Goal: Task Accomplishment & Management: Check status

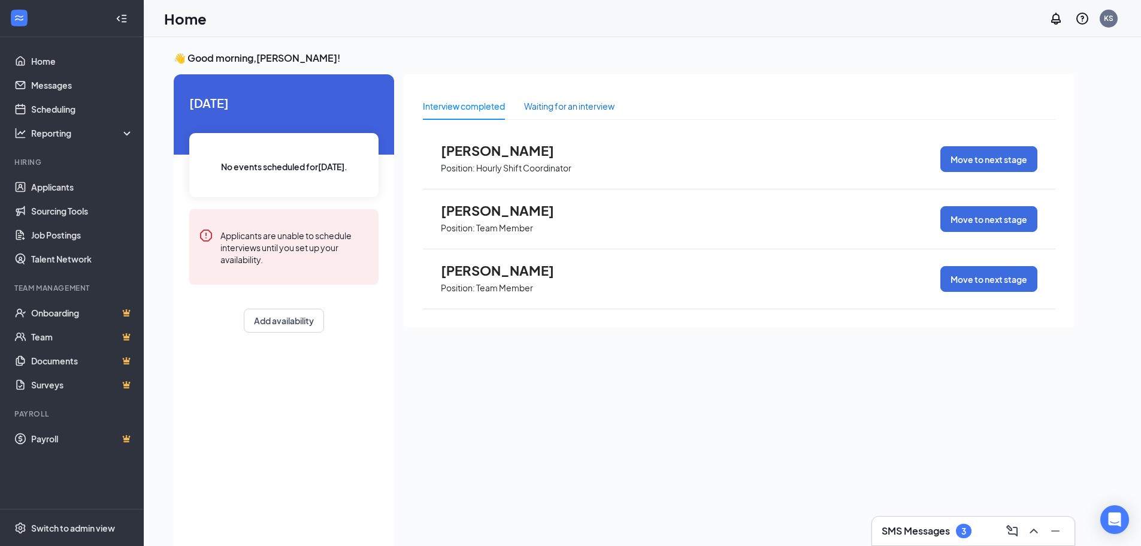
click at [559, 103] on div "Waiting for an interview" at bounding box center [569, 105] width 90 height 13
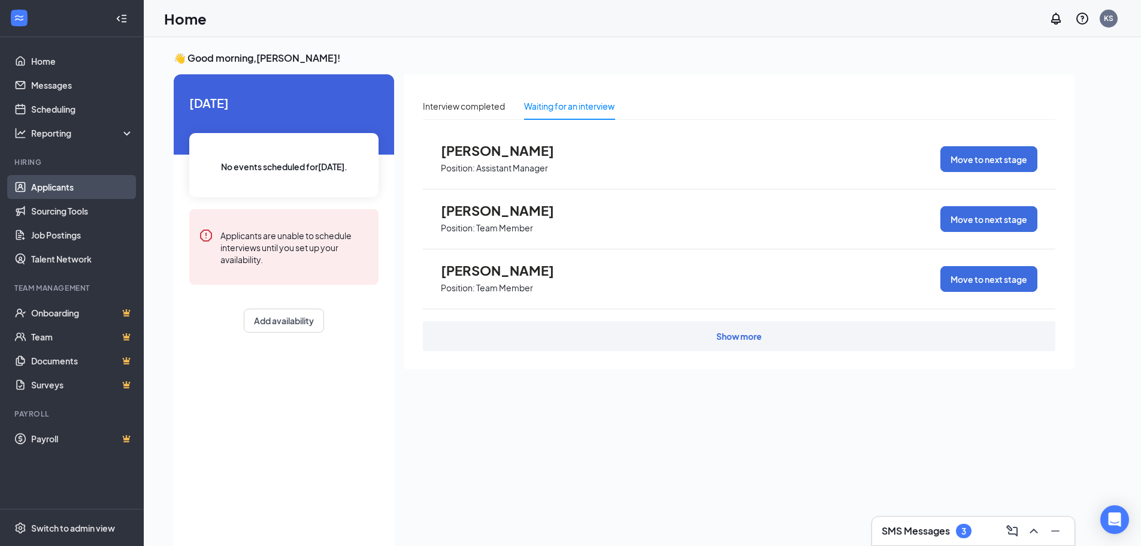
click at [57, 189] on link "Applicants" at bounding box center [82, 187] width 102 height 24
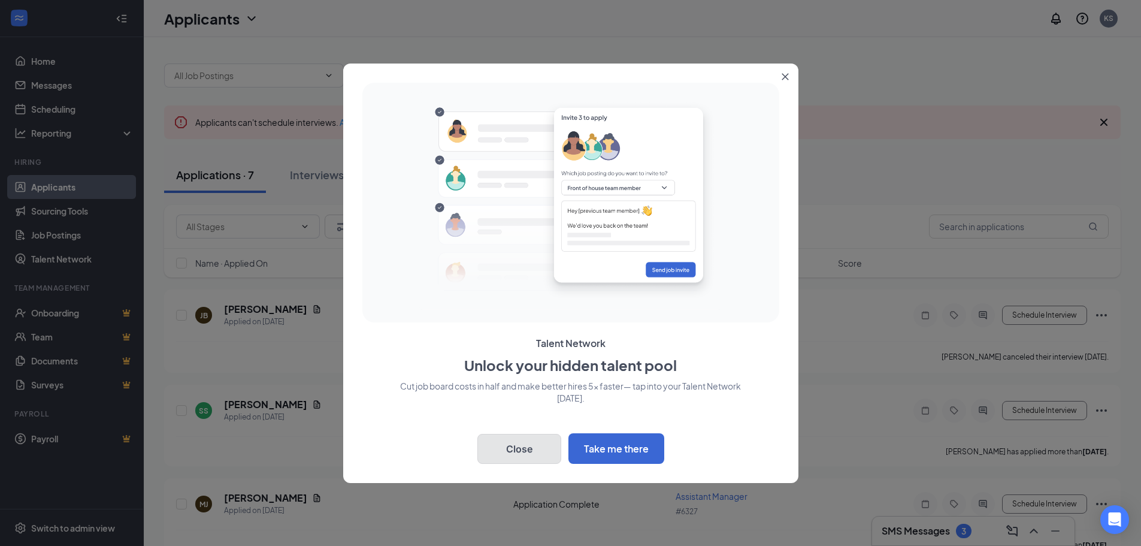
click at [523, 453] on button "Close" at bounding box center [519, 449] width 84 height 30
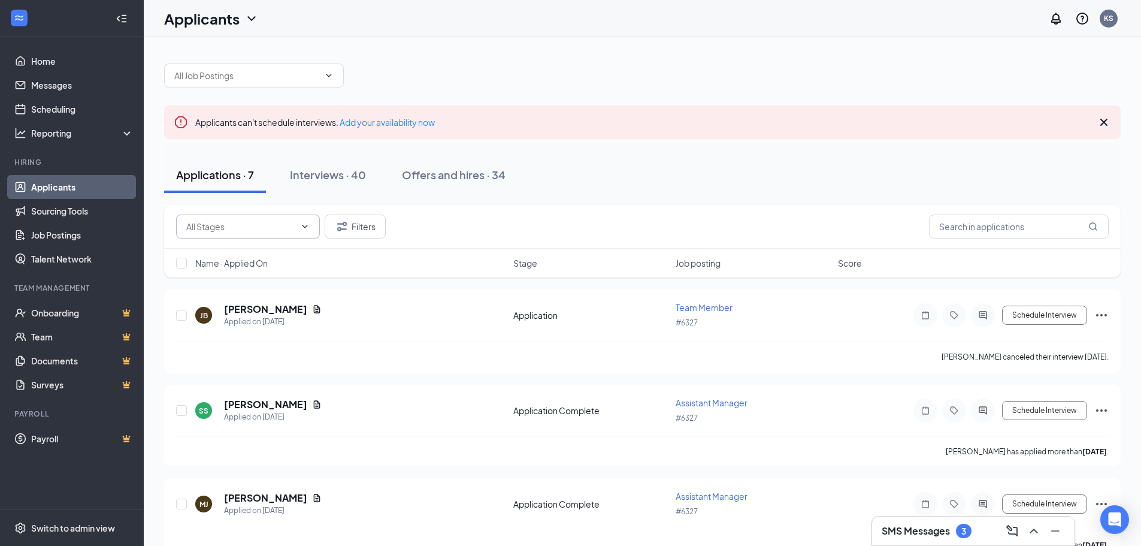
click at [256, 229] on input "text" at bounding box center [240, 226] width 109 height 13
click at [398, 271] on div "Name · Applied On Stage Job posting Score" at bounding box center [642, 263] width 956 height 29
click at [1013, 220] on input "text" at bounding box center [1019, 226] width 180 height 24
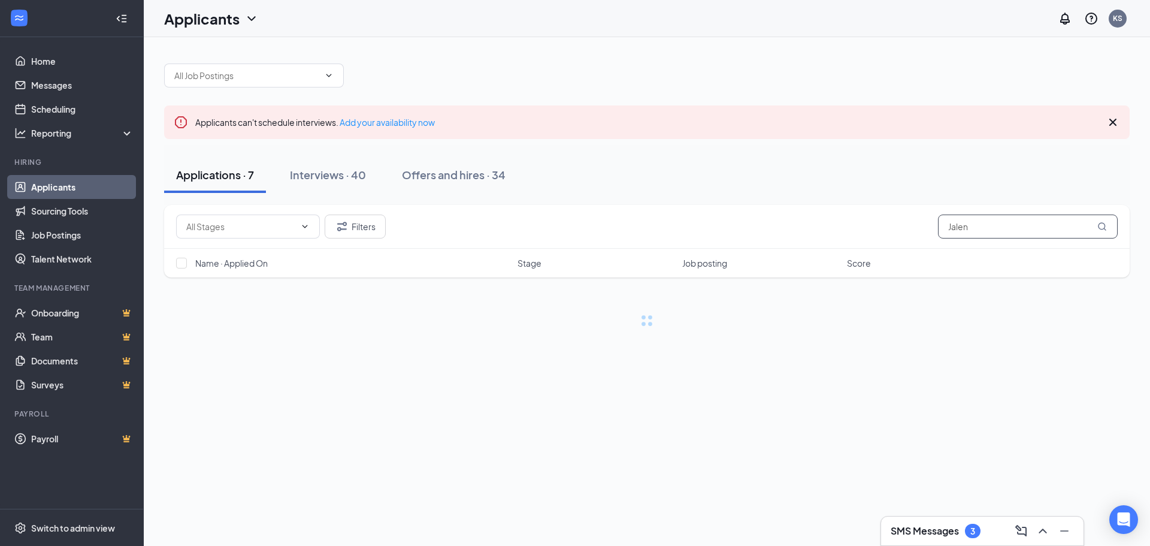
type input "Jalen"
click at [686, 471] on link "Interviews" at bounding box center [684, 471] width 41 height 11
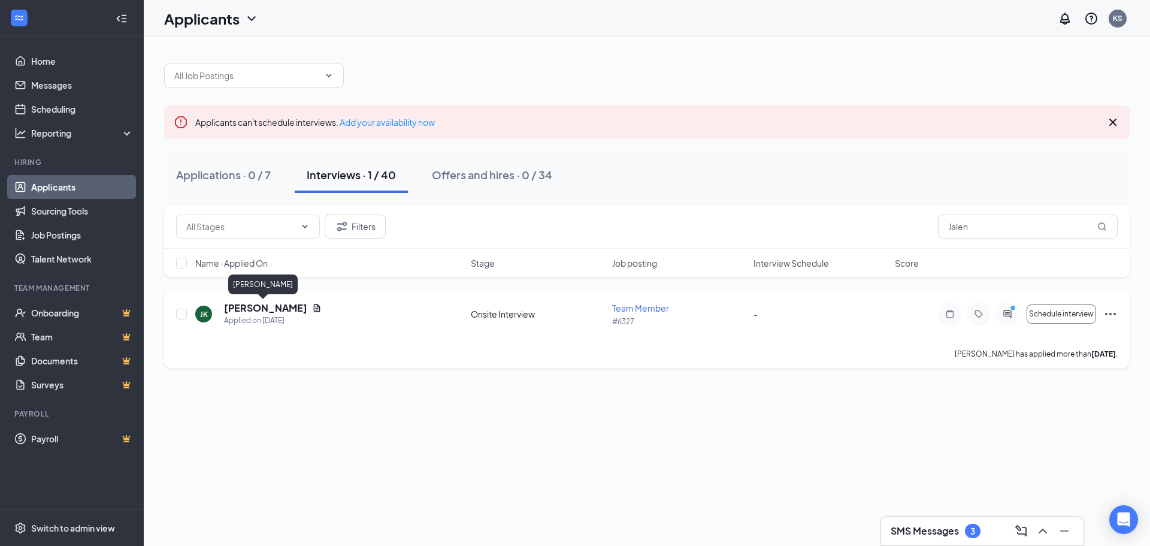
click at [258, 307] on h5 "[PERSON_NAME]" at bounding box center [265, 307] width 83 height 13
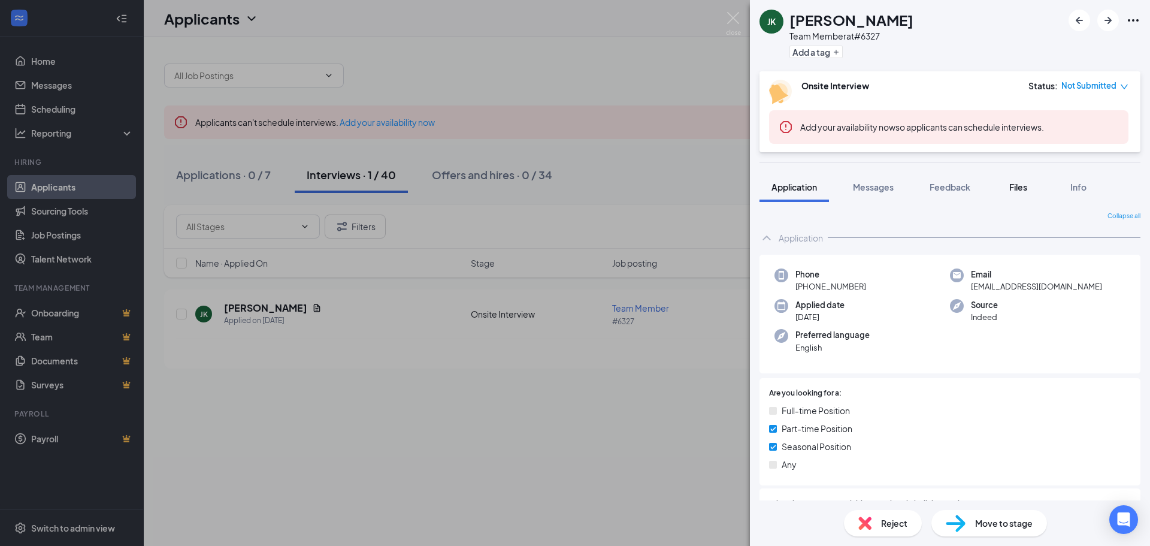
click at [1025, 187] on span "Files" at bounding box center [1018, 186] width 18 height 11
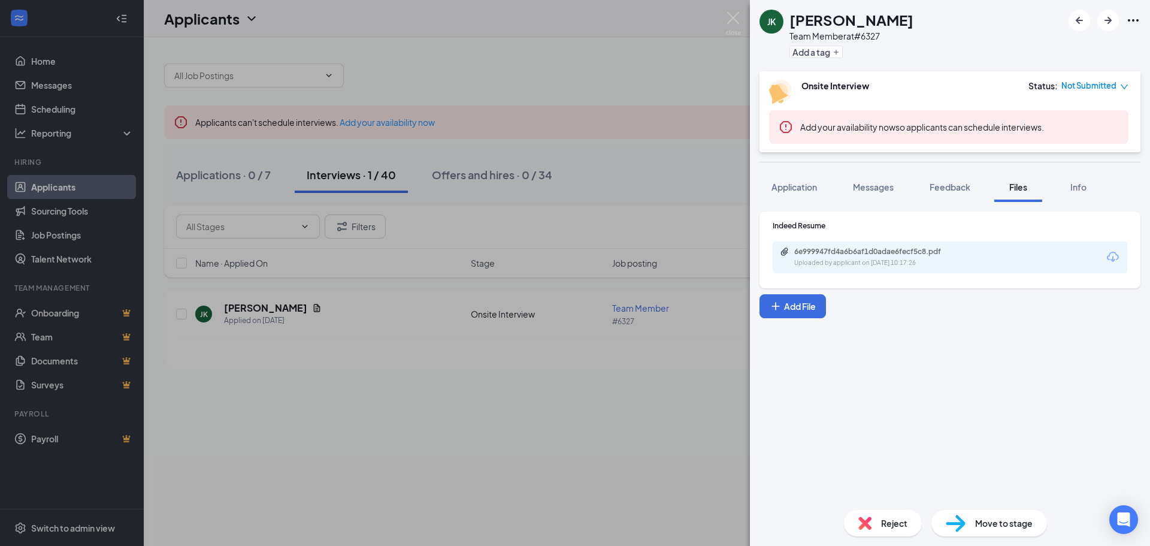
click at [986, 251] on div "6e999947fd4a6b6af1d0adae6fecf5c8.pdf Uploaded by applicant on [DATE] 10:17:26" at bounding box center [950, 257] width 355 height 32
click at [877, 255] on div "6e999947fd4a6b6af1d0adae6fecf5c8.pdf" at bounding box center [878, 252] width 168 height 10
click at [788, 187] on span "Application" at bounding box center [794, 186] width 46 height 11
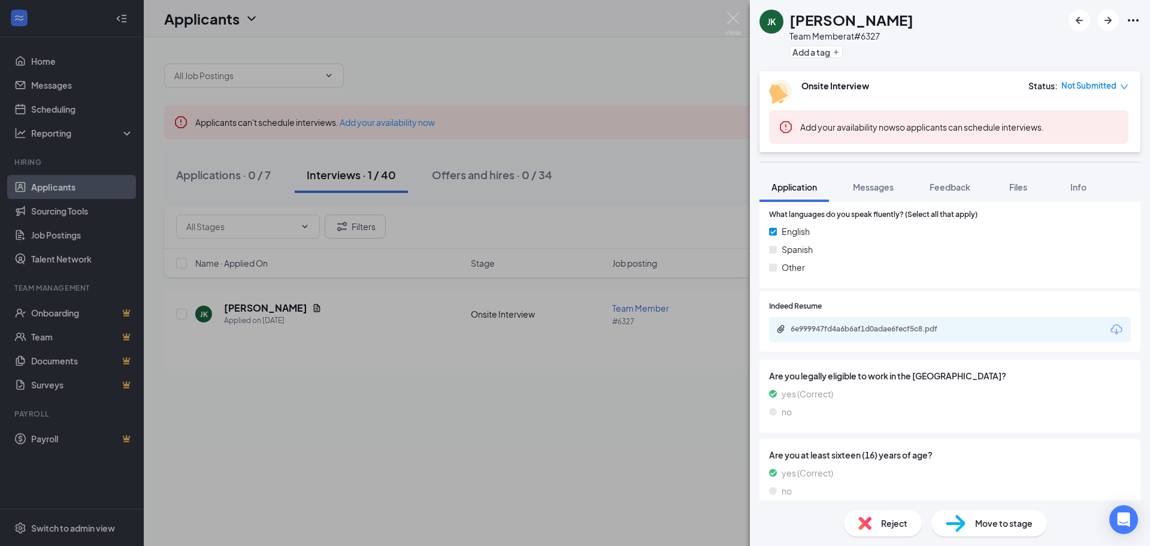
scroll to position [580, 0]
